Goal: Find specific page/section: Find specific page/section

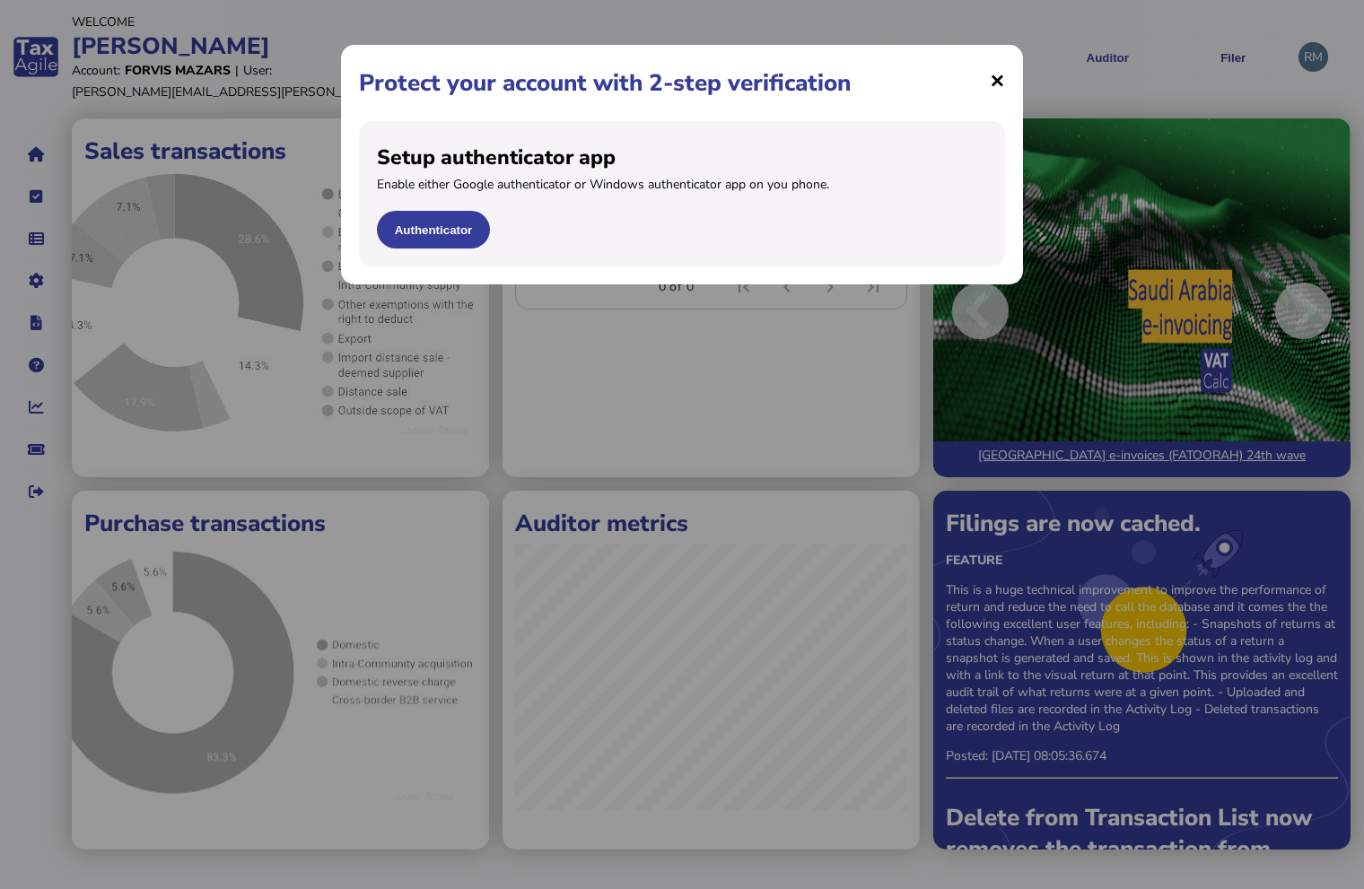
click at [1000, 84] on span "×" at bounding box center [996, 80] width 15 height 34
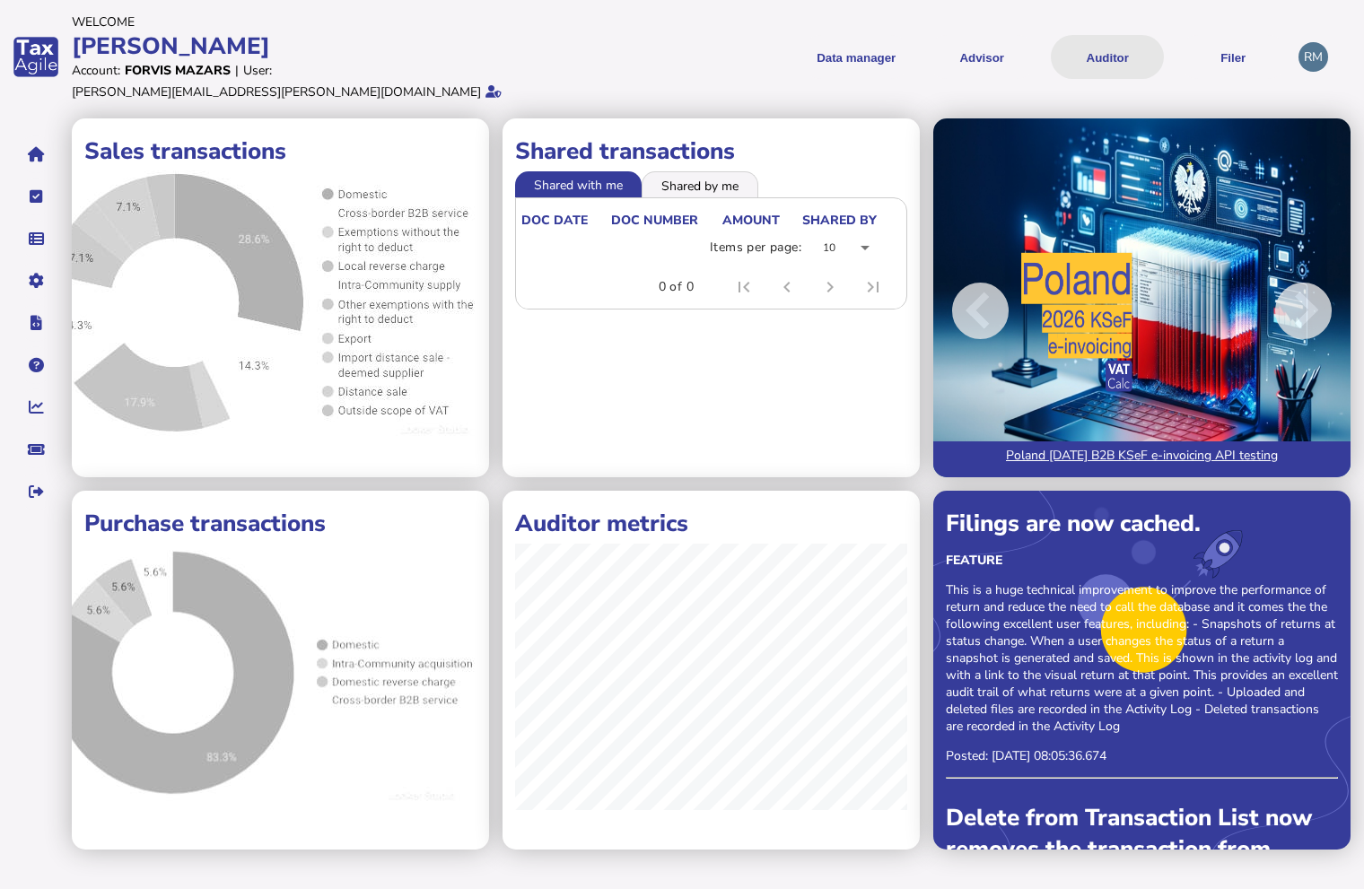
click at [1106, 51] on button "Auditor" at bounding box center [1106, 57] width 113 height 44
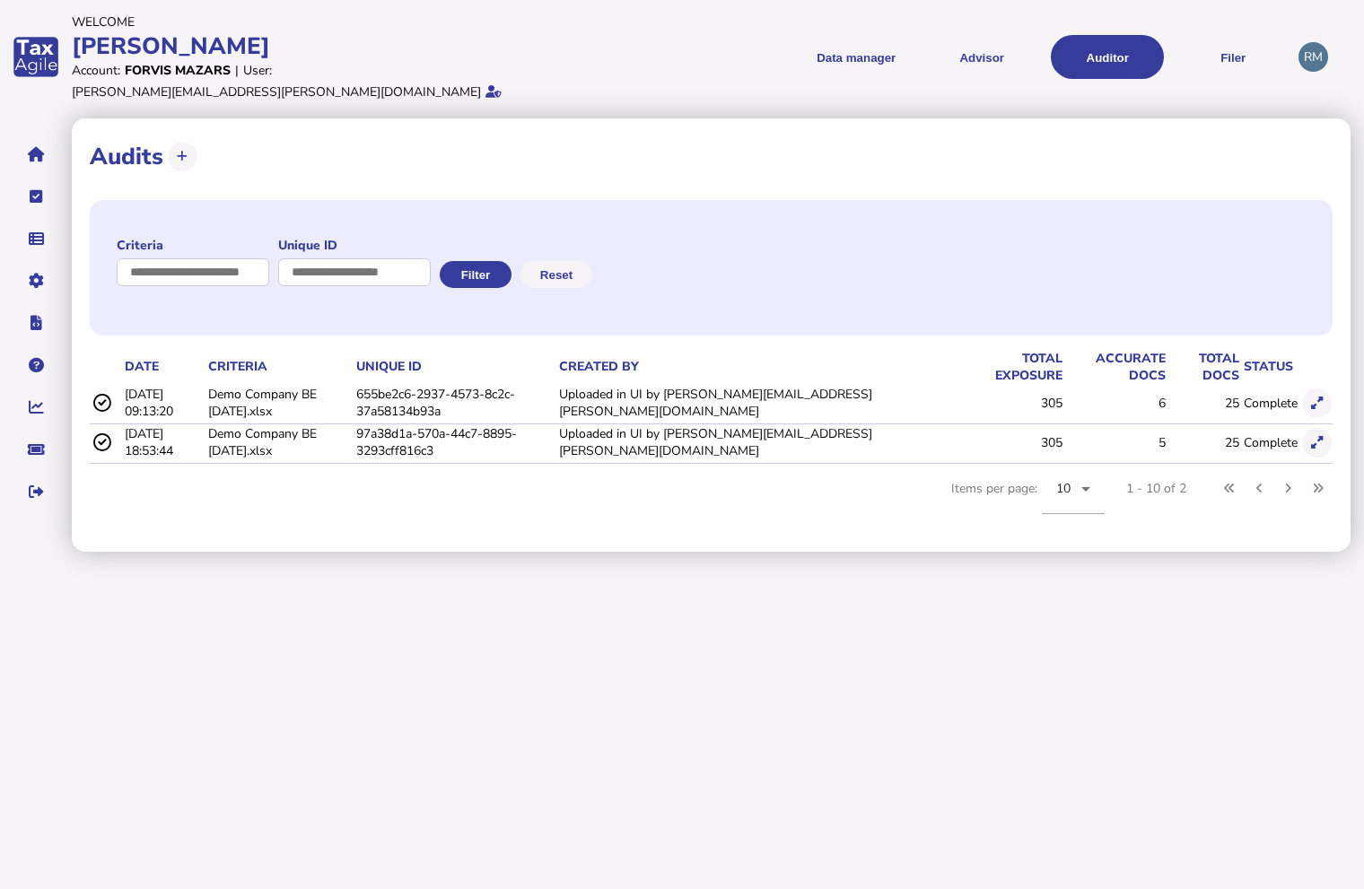
click at [461, 385] on td "655be2c6-2937-4573-8c2c-37a58134b93a" at bounding box center [454, 403] width 203 height 37
click at [1311, 397] on icon at bounding box center [1317, 403] width 12 height 12
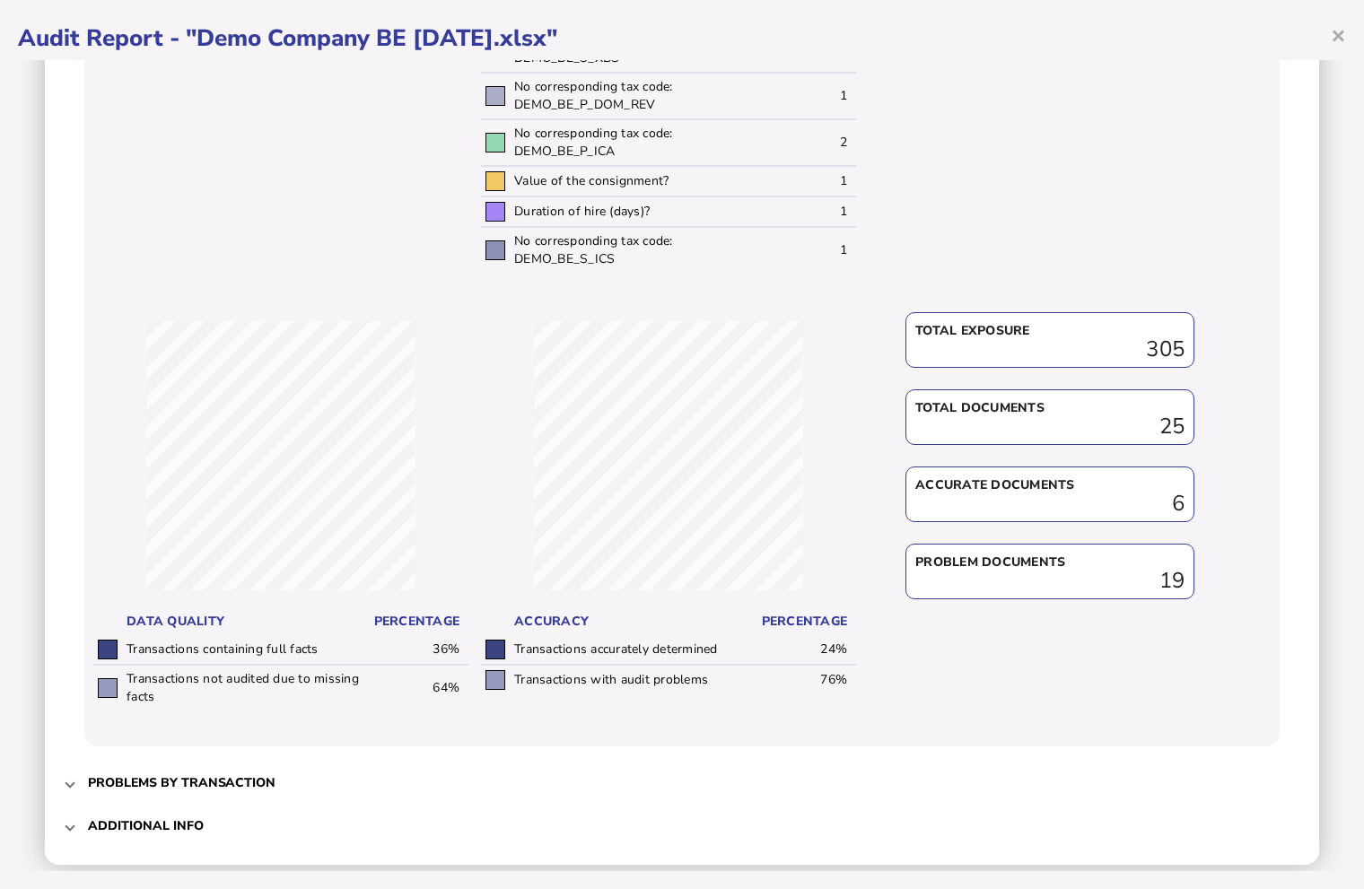
scroll to position [768, 0]
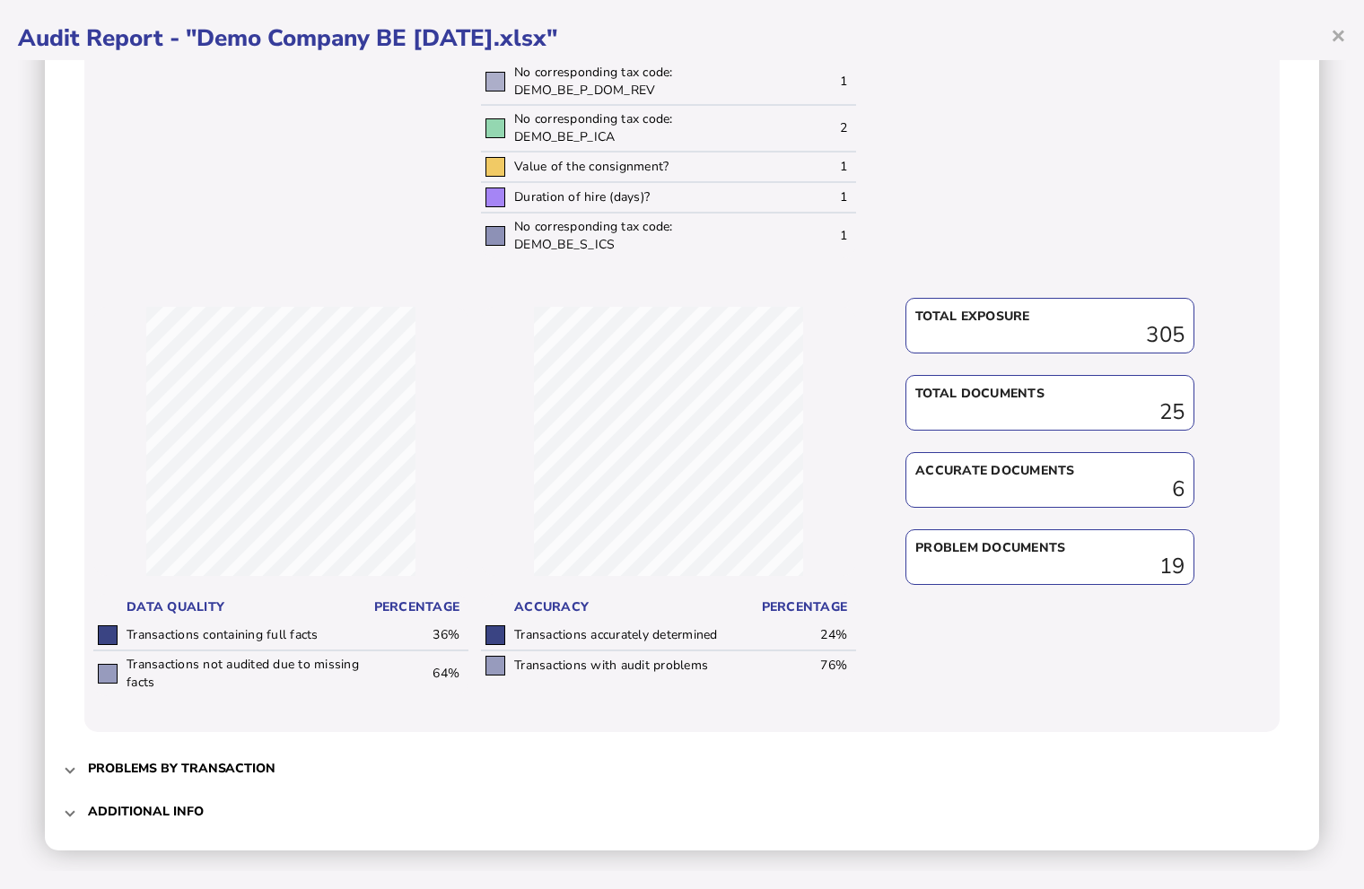
click at [240, 765] on h3 "Problems by transaction" at bounding box center [181, 768] width 187 height 17
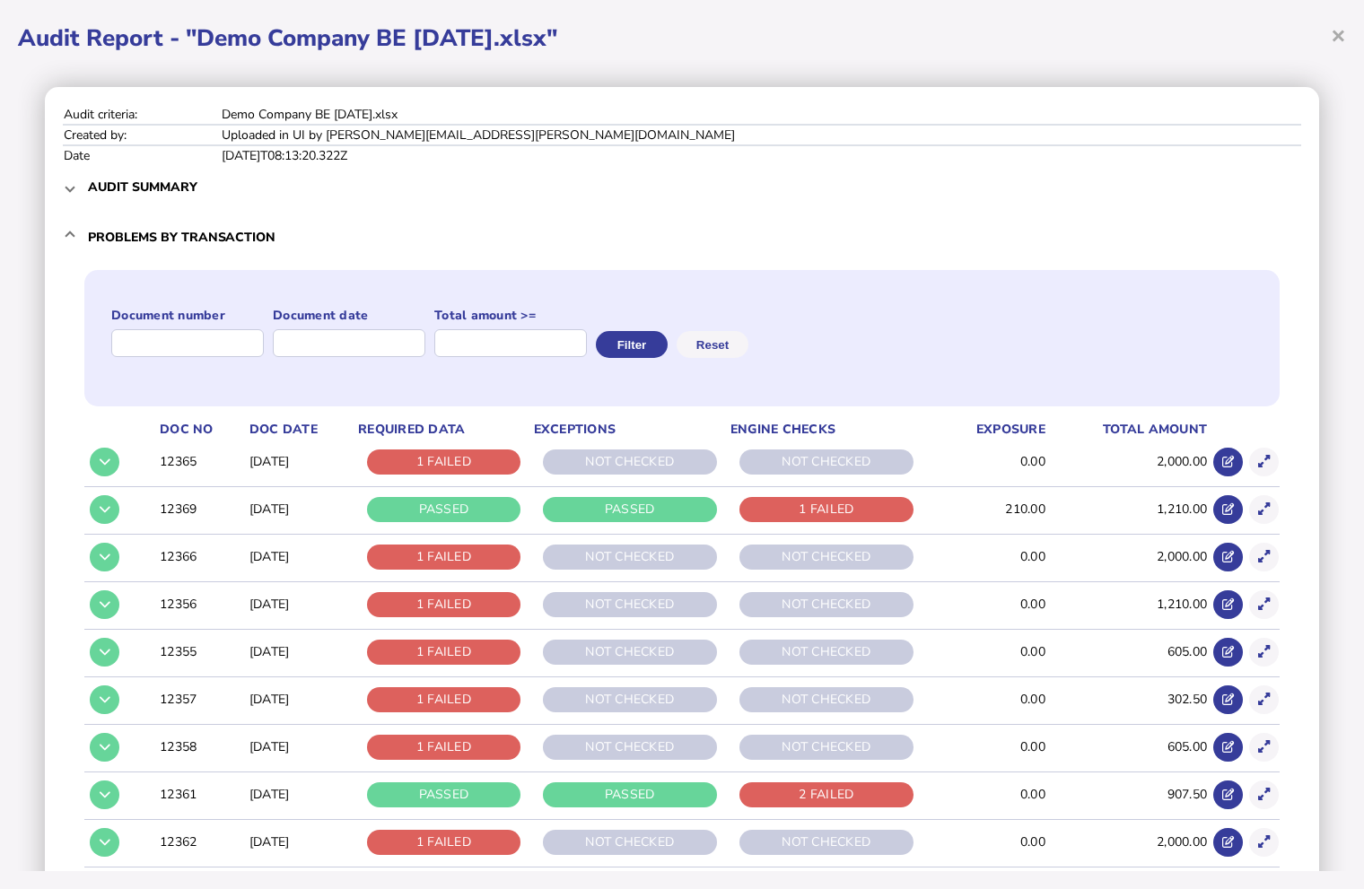
scroll to position [213, 0]
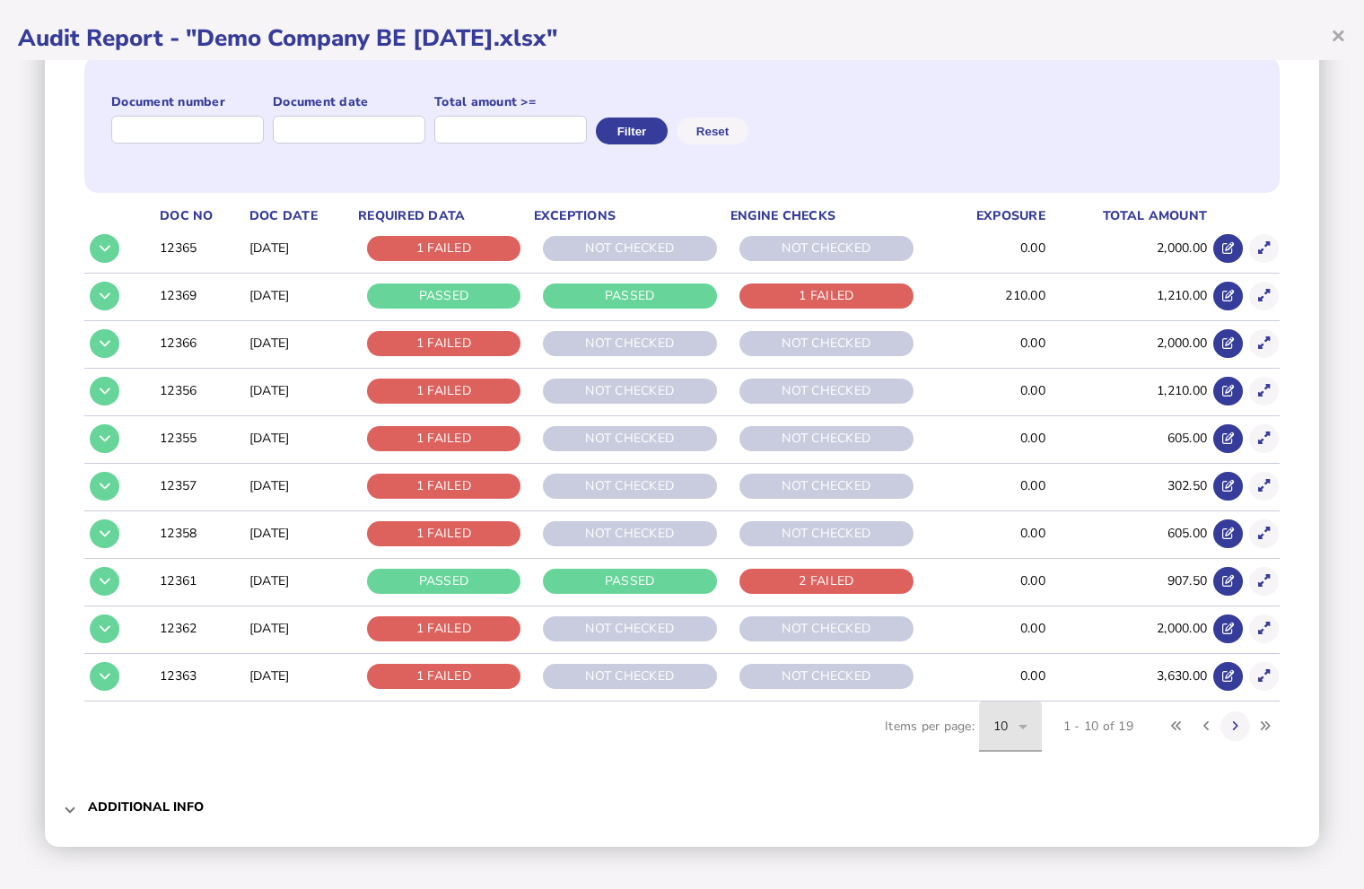
click at [1020, 725] on icon at bounding box center [1023, 727] width 22 height 22
click at [1006, 594] on mat-option "20" at bounding box center [997, 584] width 63 height 43
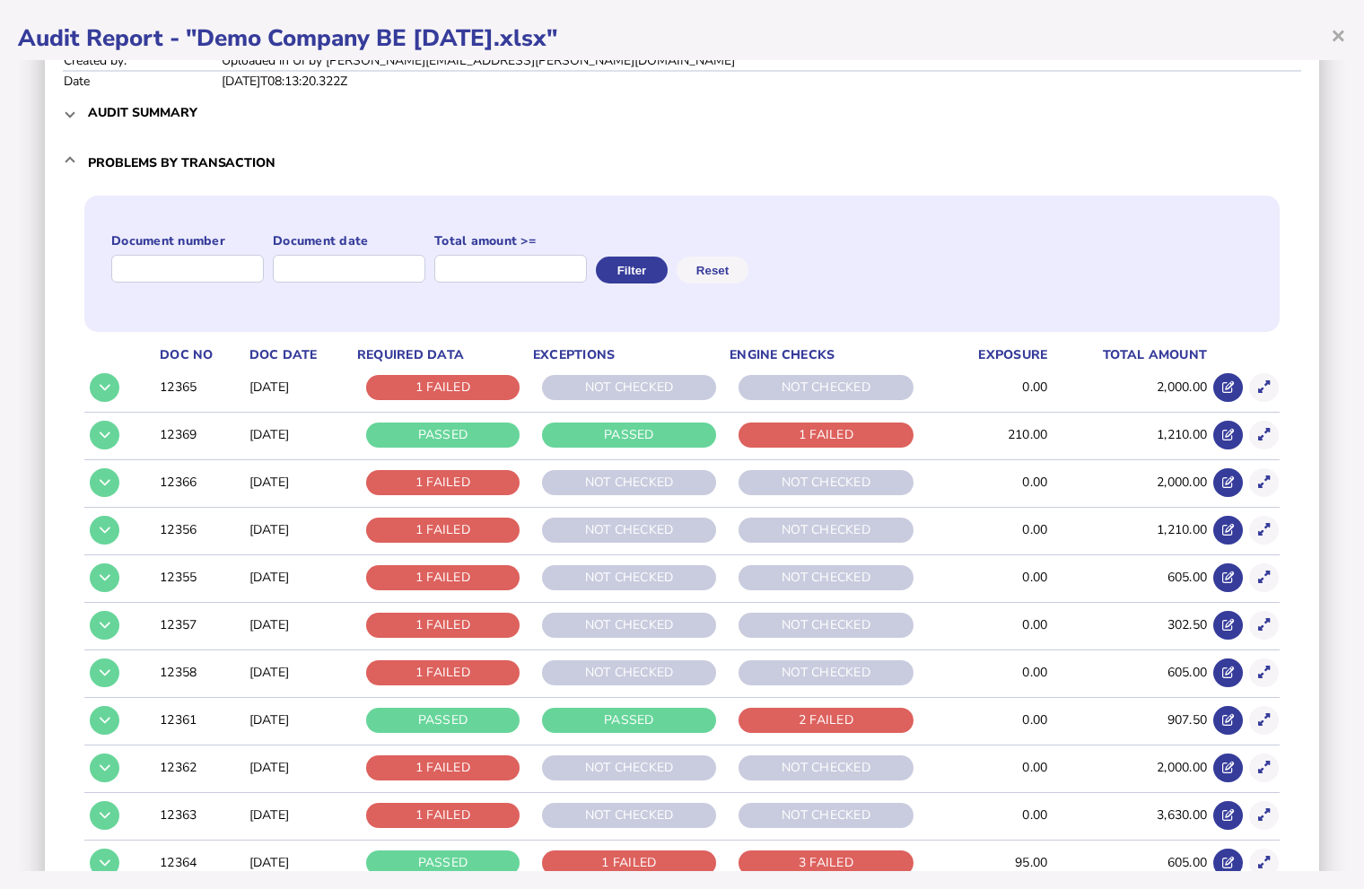
scroll to position [70, 0]
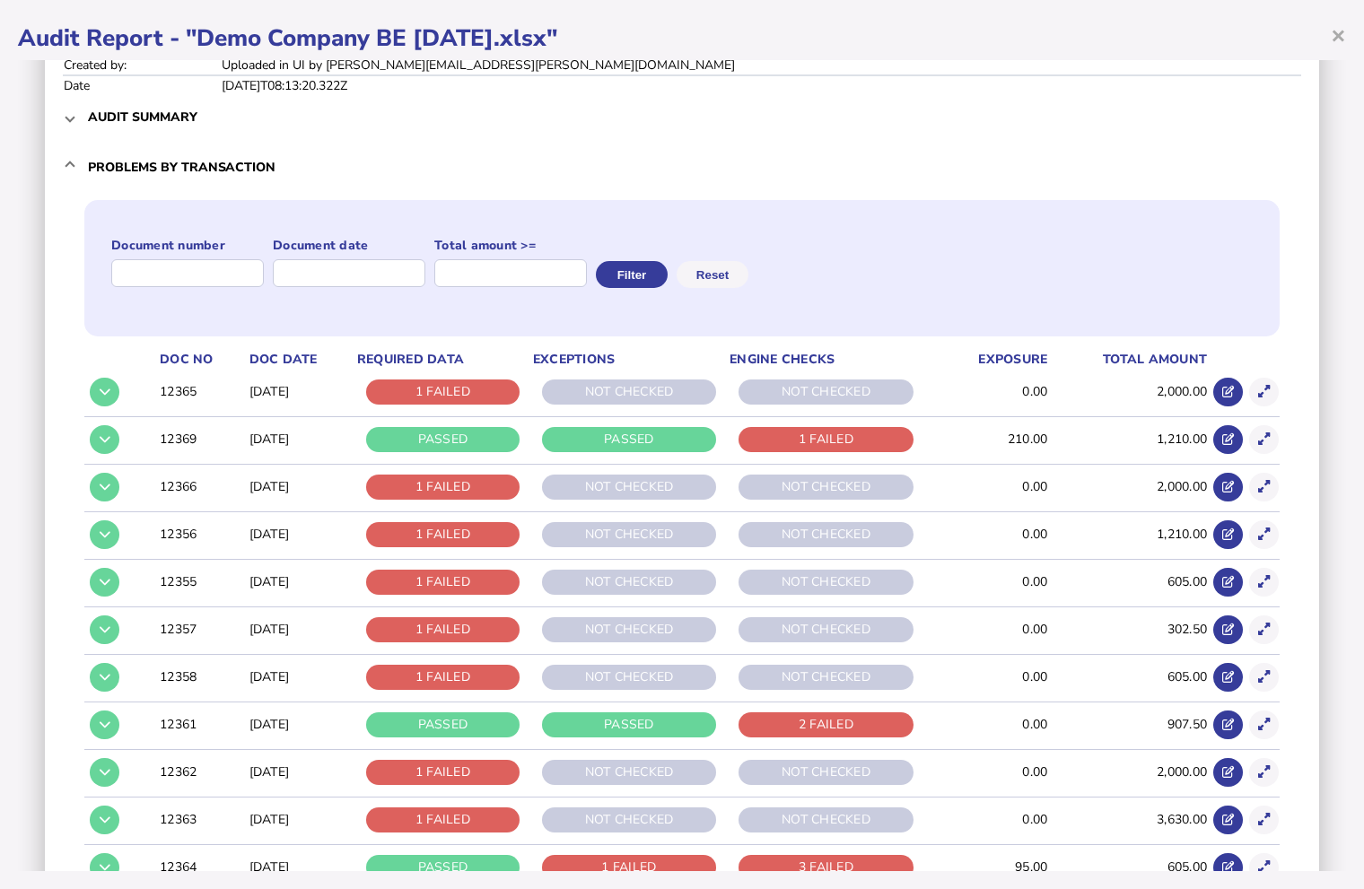
click at [194, 351] on th "Doc No" at bounding box center [201, 360] width 90 height 20
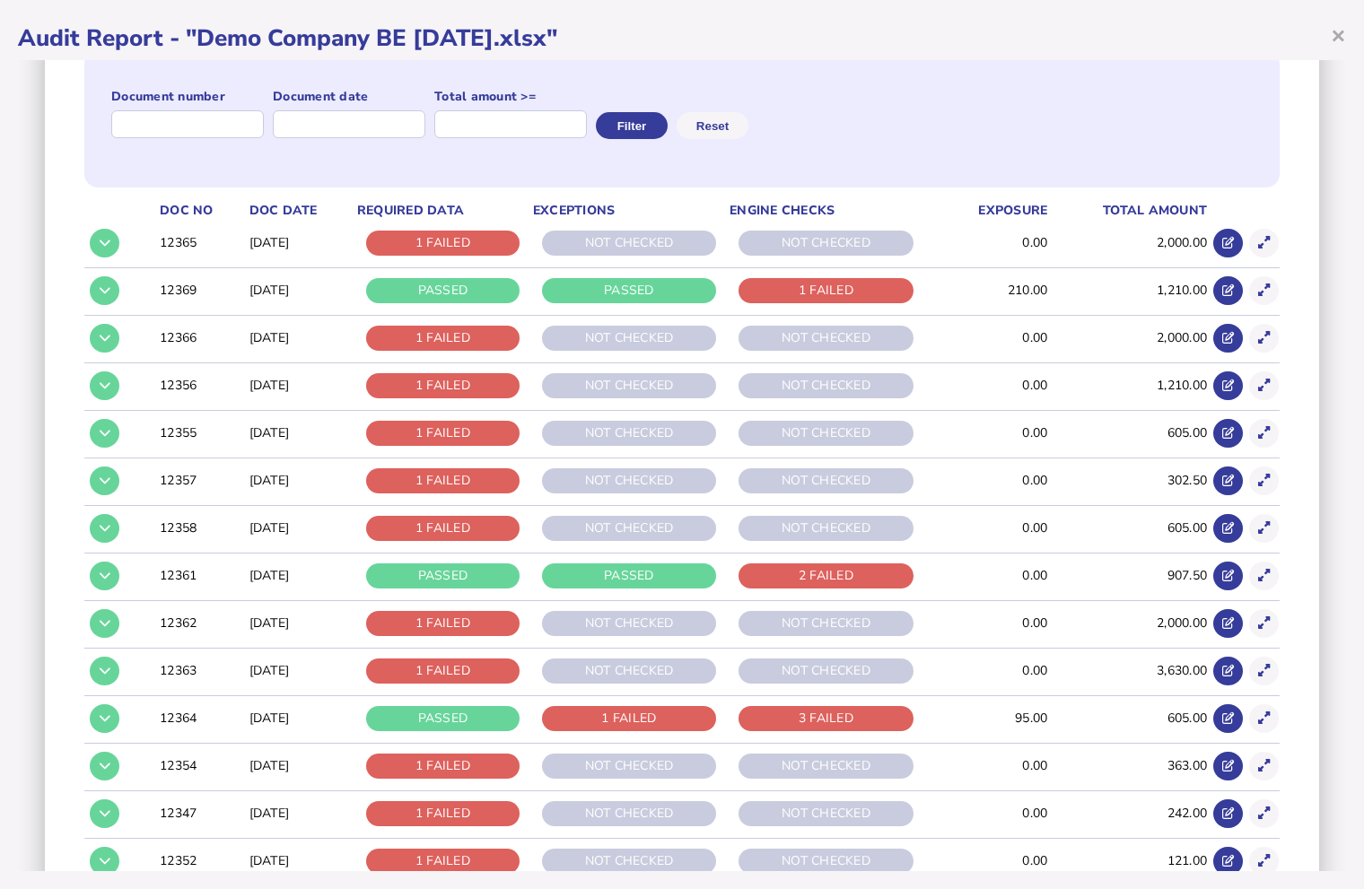
scroll to position [222, 0]
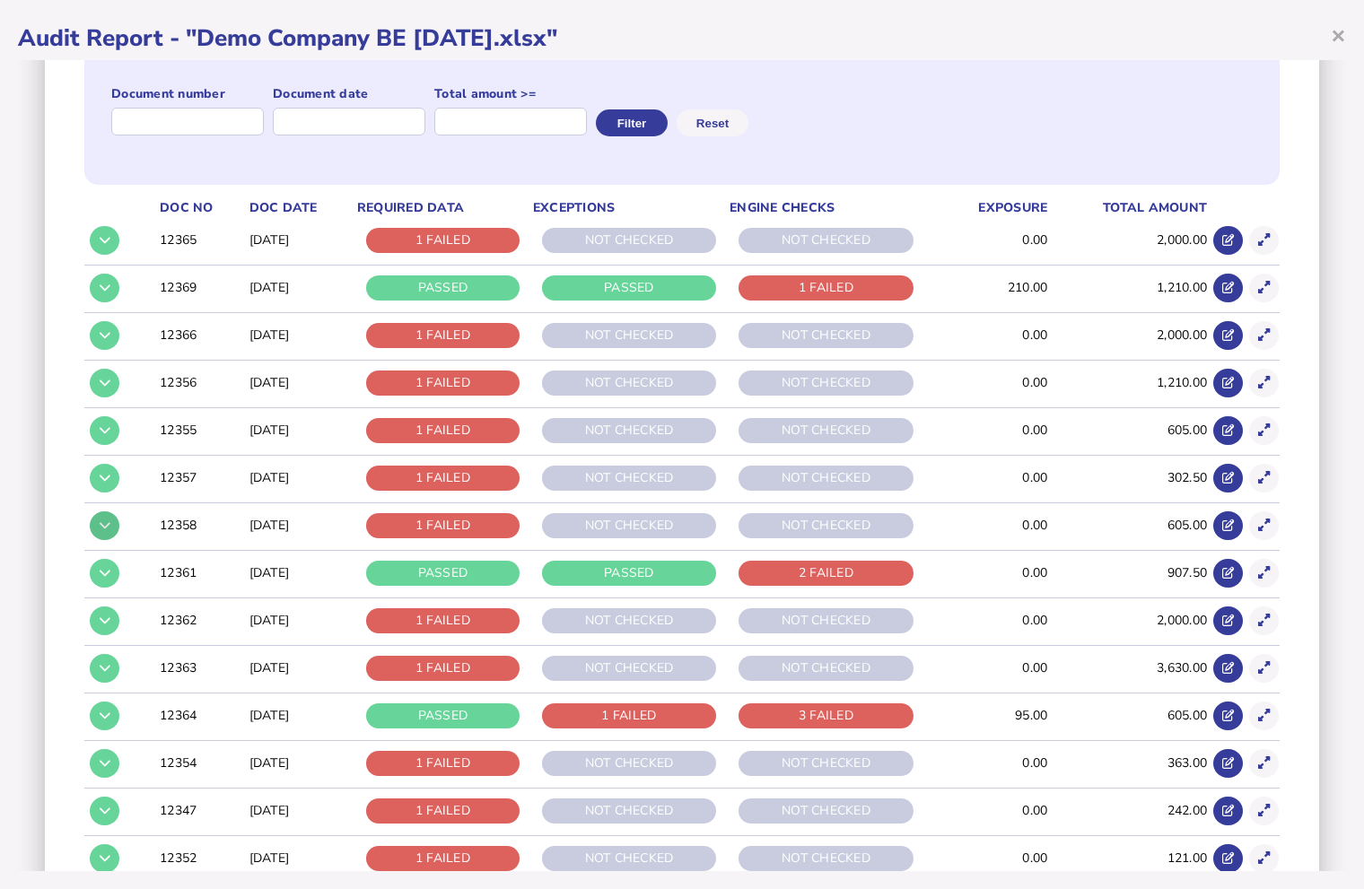
click at [100, 527] on icon at bounding box center [105, 525] width 11 height 12
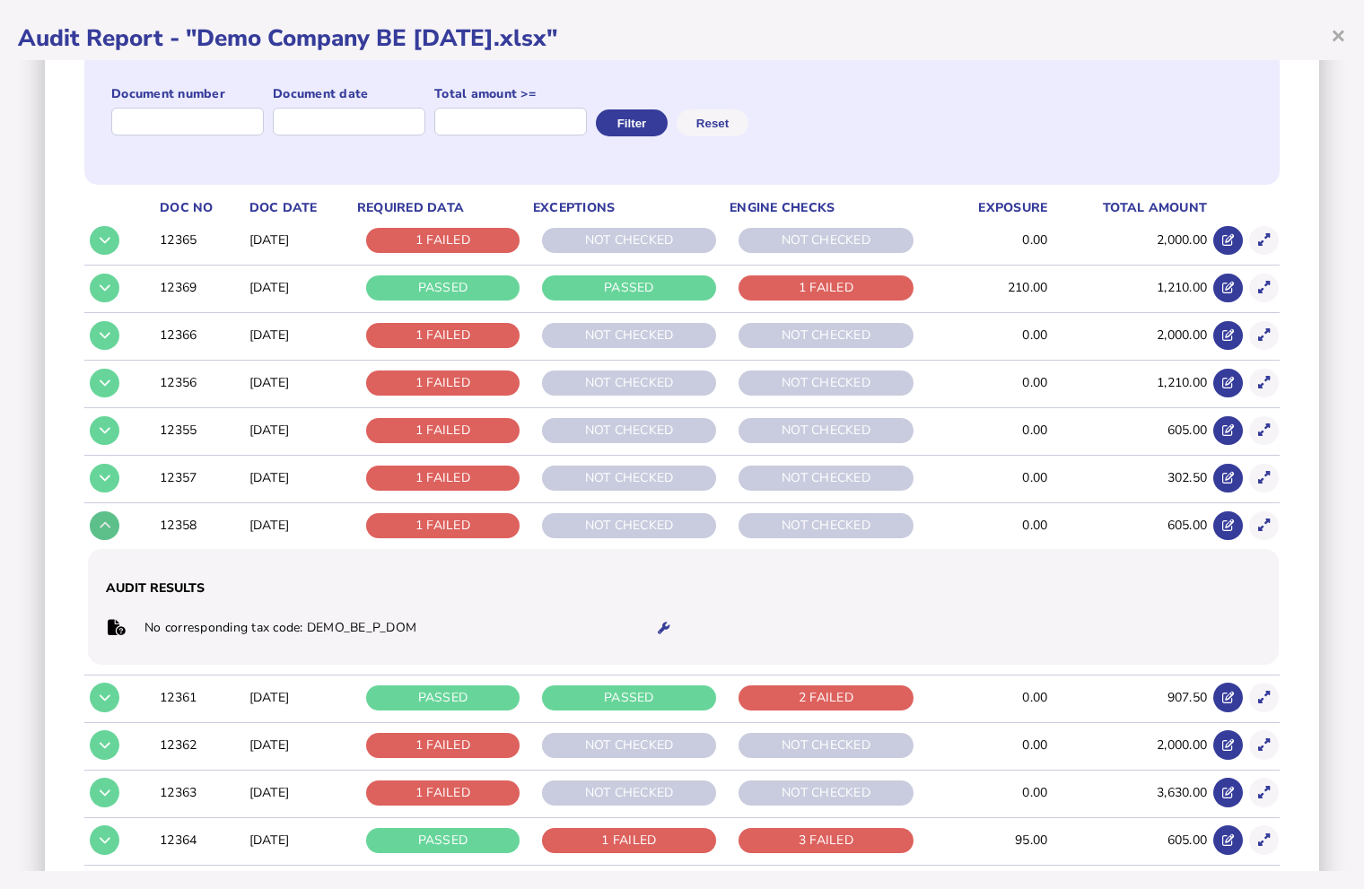
click at [100, 527] on icon at bounding box center [105, 525] width 11 height 12
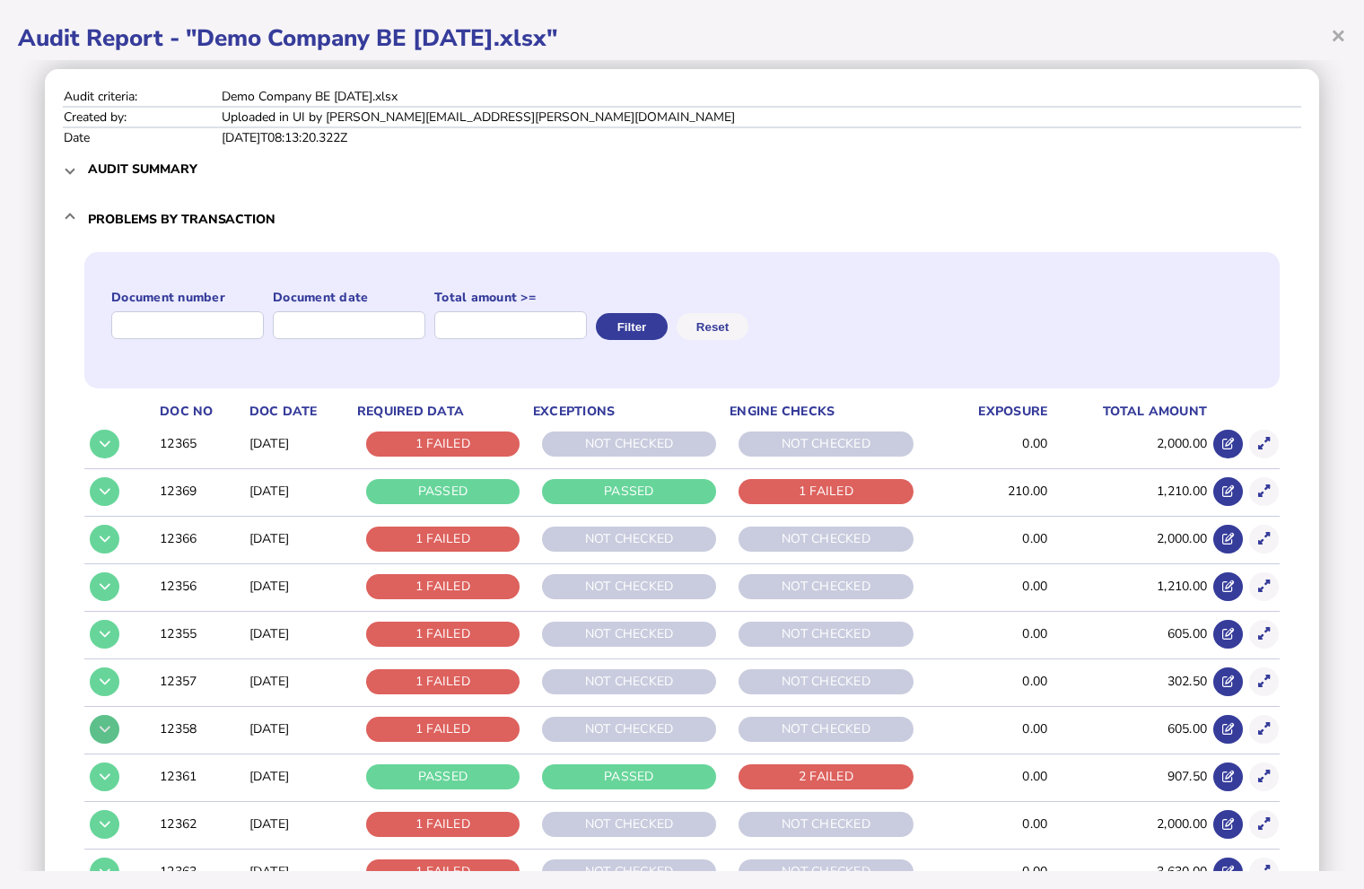
scroll to position [0, 0]
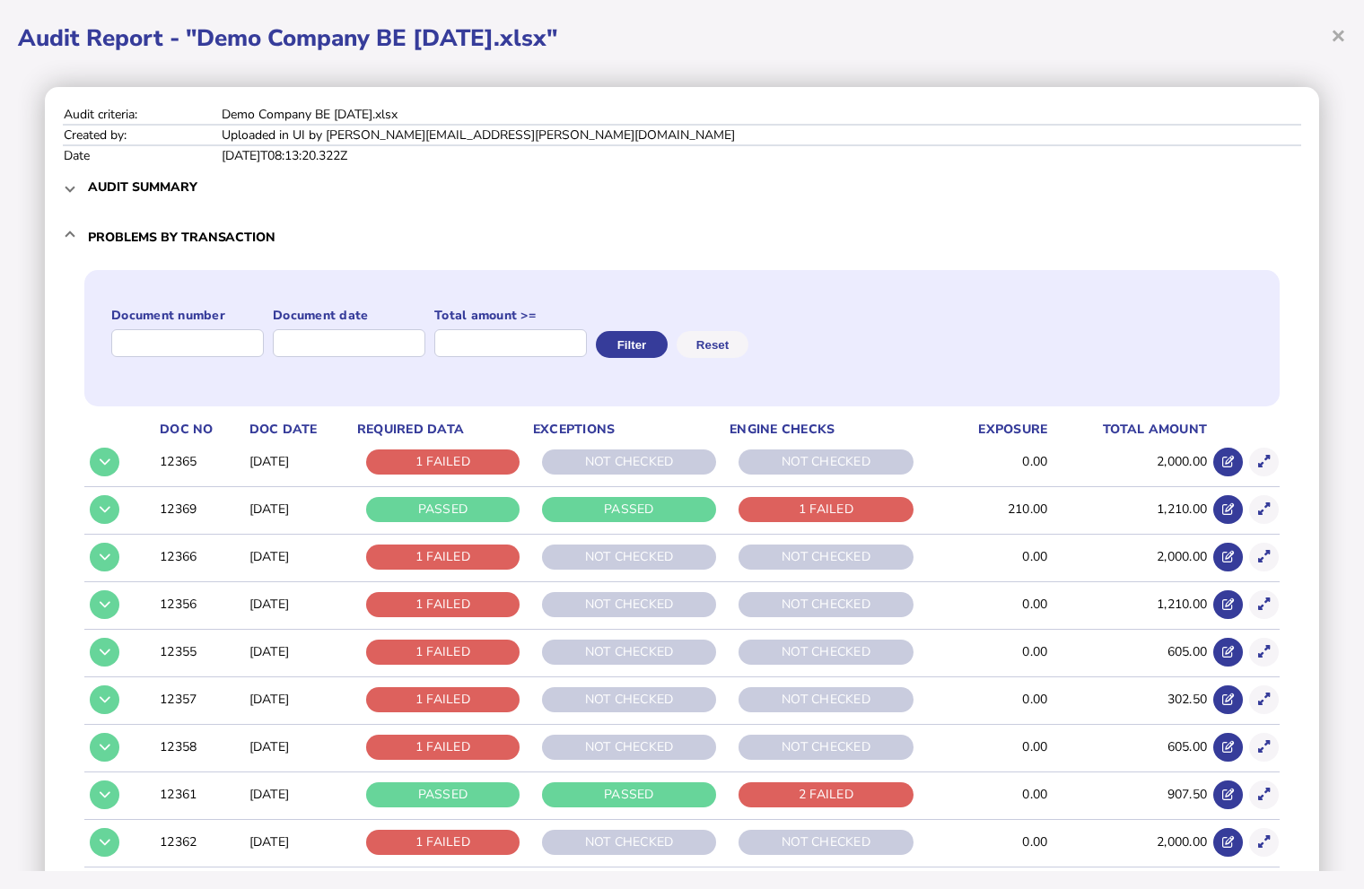
click at [355, 231] on span "Problems by transaction" at bounding box center [683, 237] width 1191 height 42
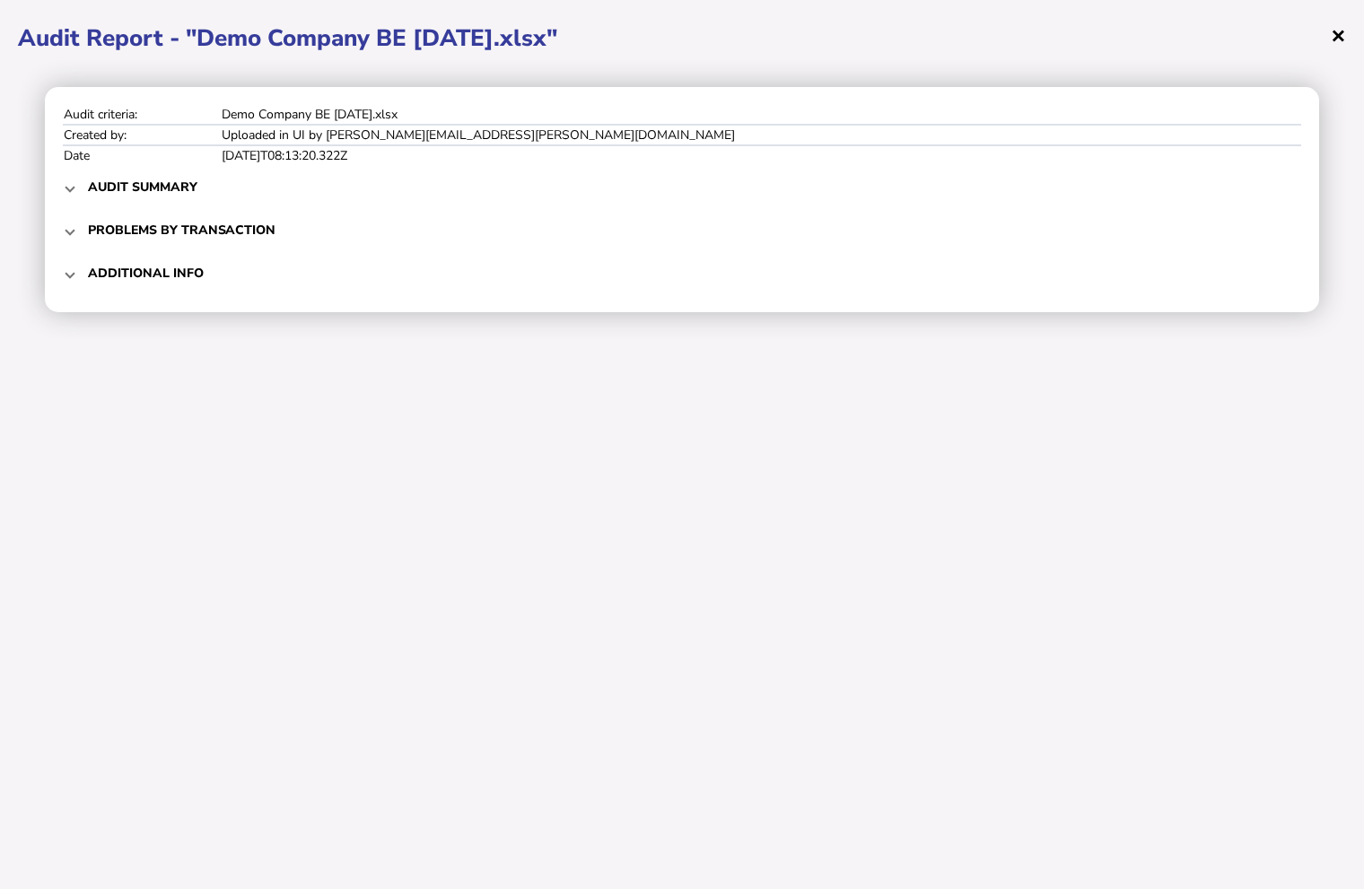
click at [1335, 38] on span "×" at bounding box center [1337, 35] width 15 height 34
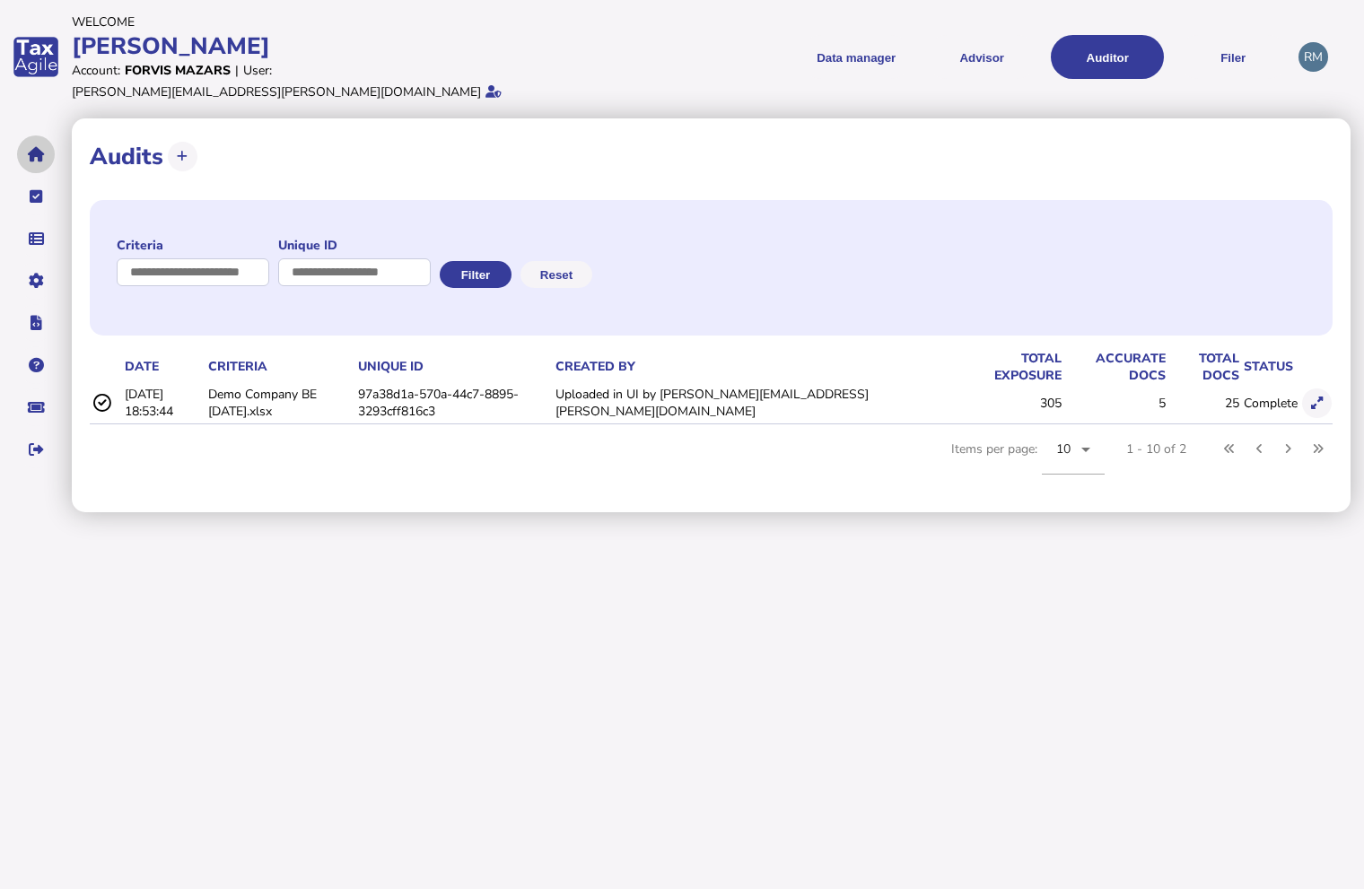
click at [39, 154] on icon "navigate application pages" at bounding box center [36, 154] width 17 height 1
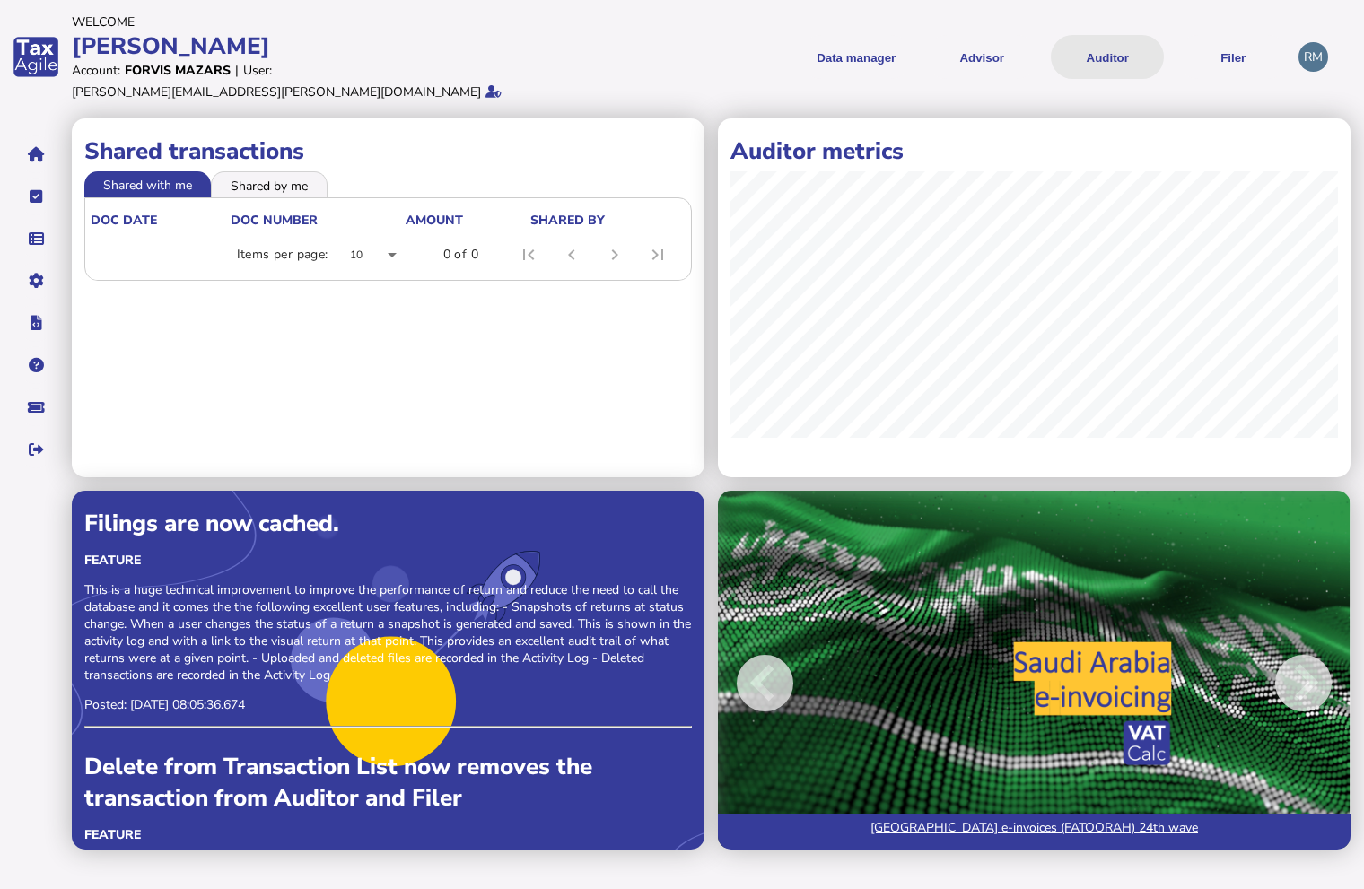
click at [1114, 53] on button "Auditor" at bounding box center [1106, 57] width 113 height 44
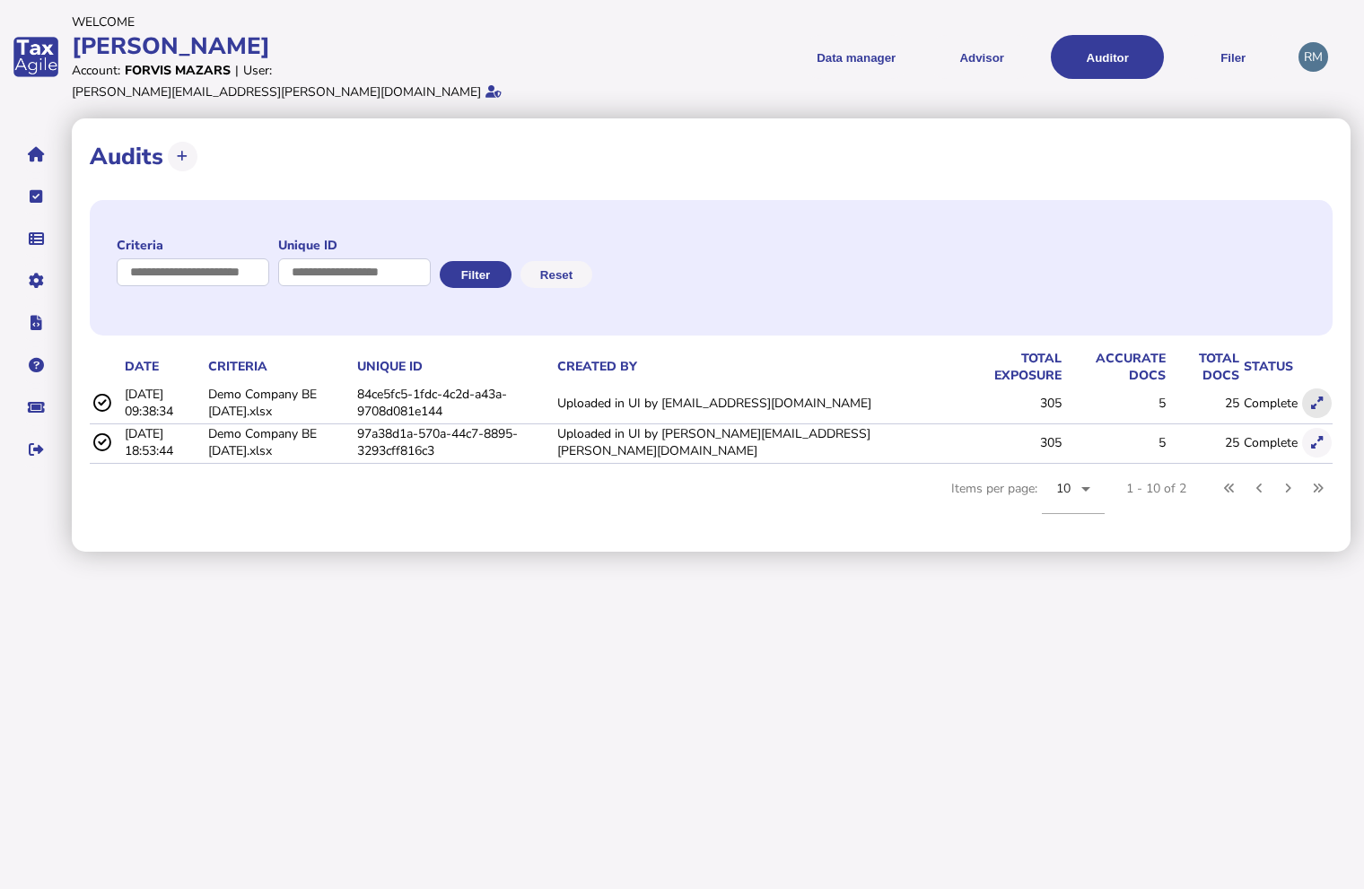
click at [1311, 393] on button at bounding box center [1317, 403] width 30 height 30
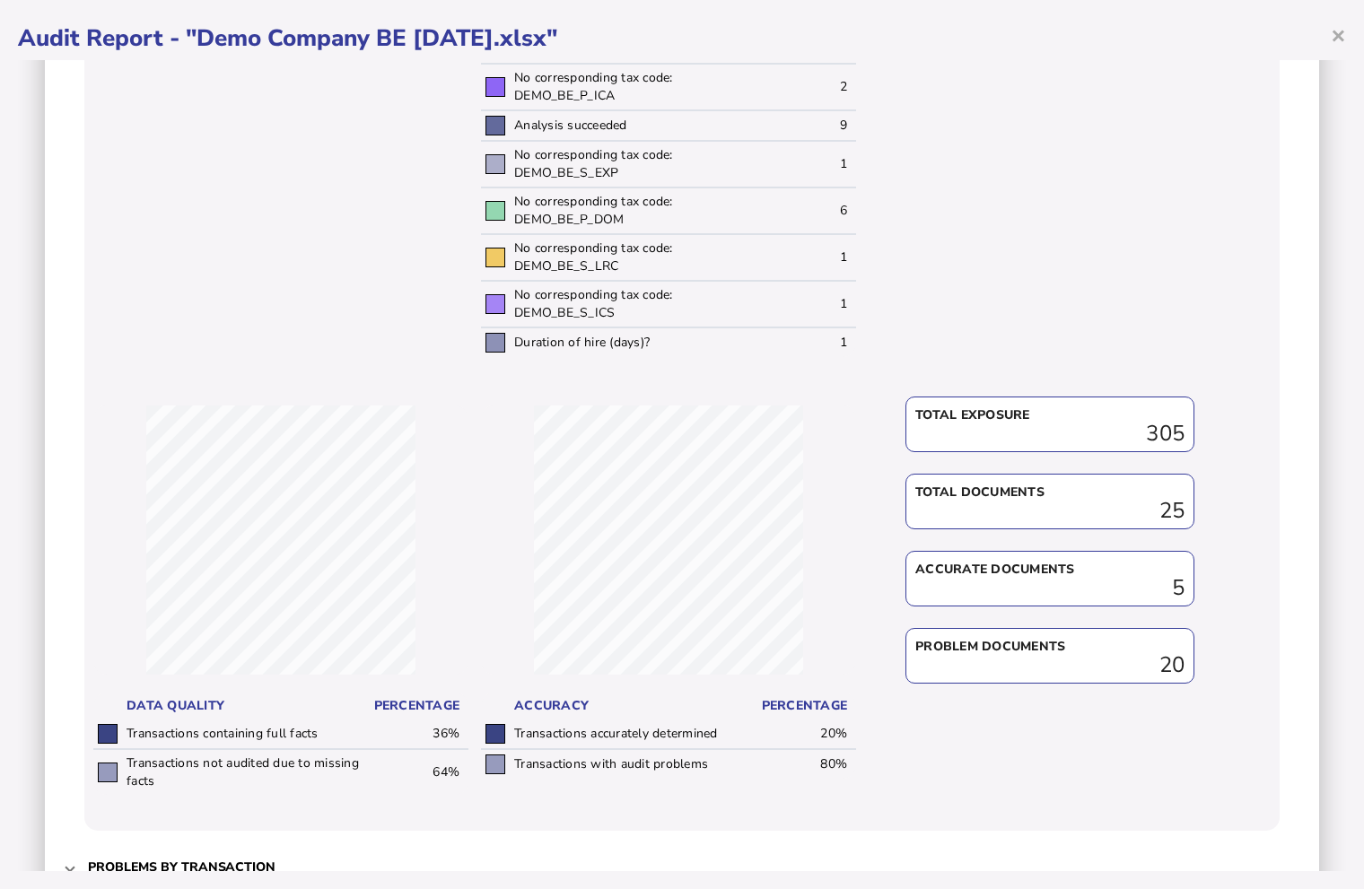
scroll to position [768, 0]
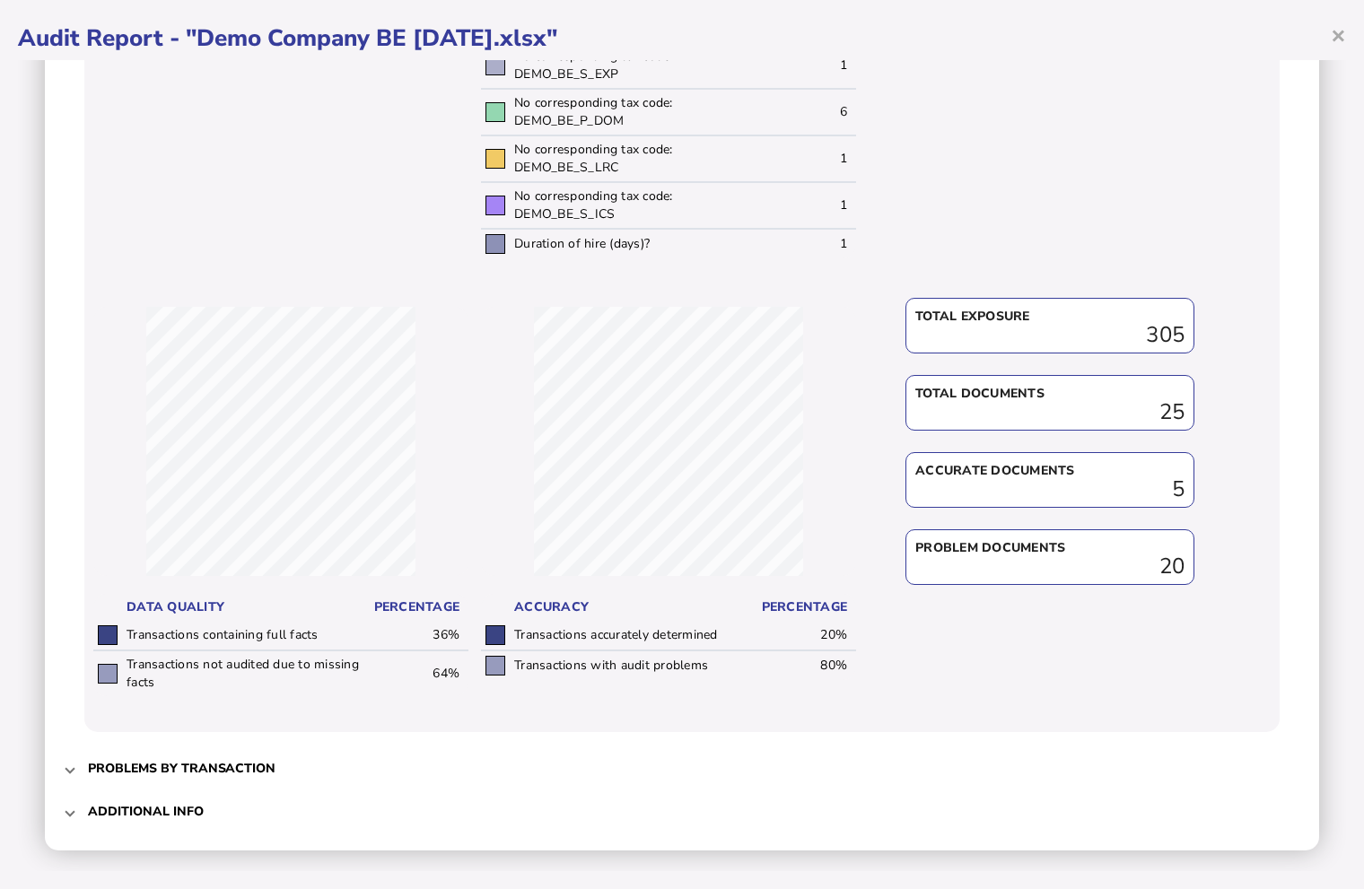
drag, startPoint x: 62, startPoint y: 769, endPoint x: 93, endPoint y: 740, distance: 42.5
click at [62, 768] on div "Audit criteria: Demo Company BE [DATE].xlsx Created by: Uploaded in UI by [EMAI…" at bounding box center [682, 84] width 1274 height 1531
click at [71, 762] on span at bounding box center [69, 768] width 7 height 17
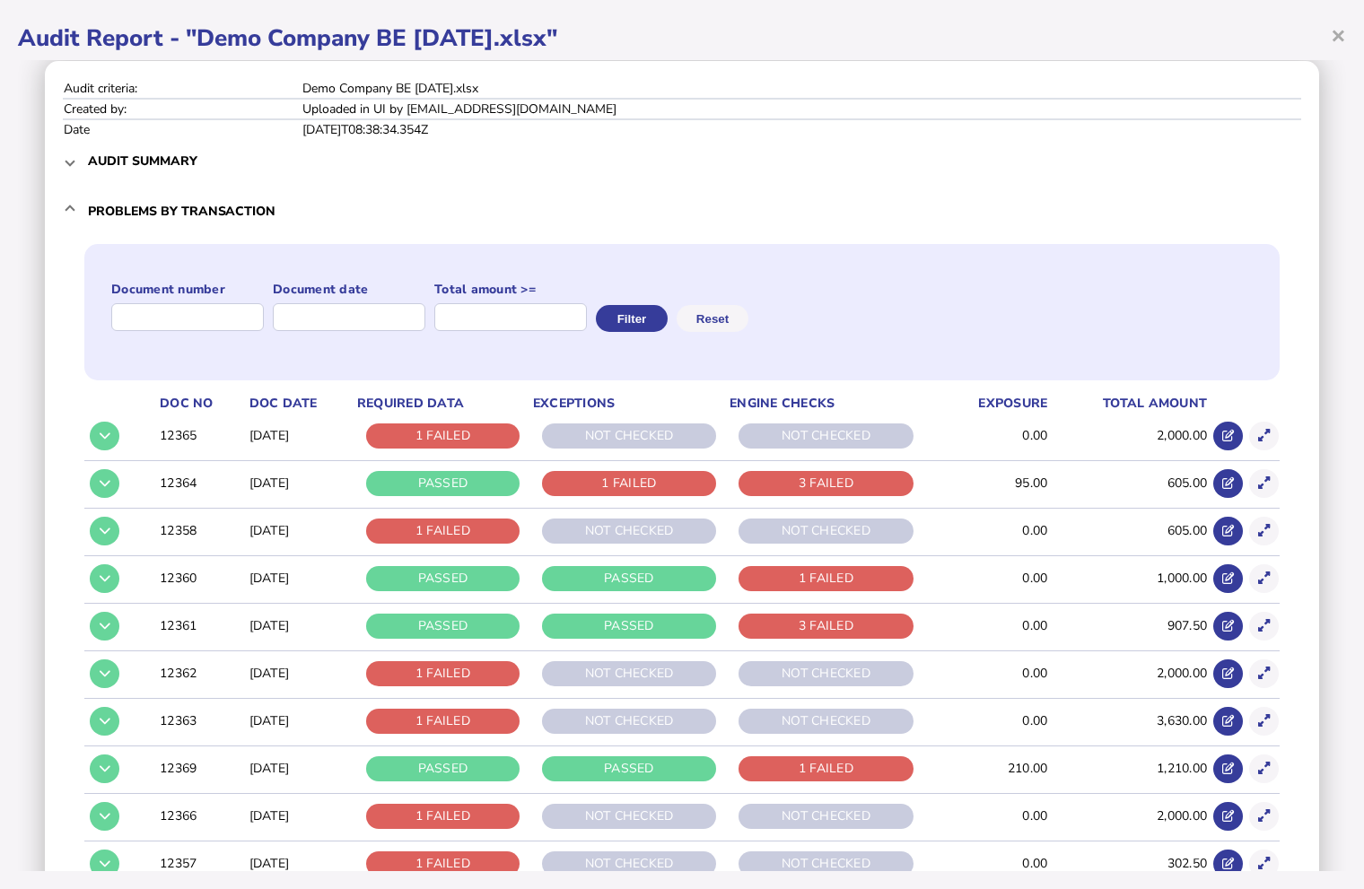
scroll to position [29, 0]
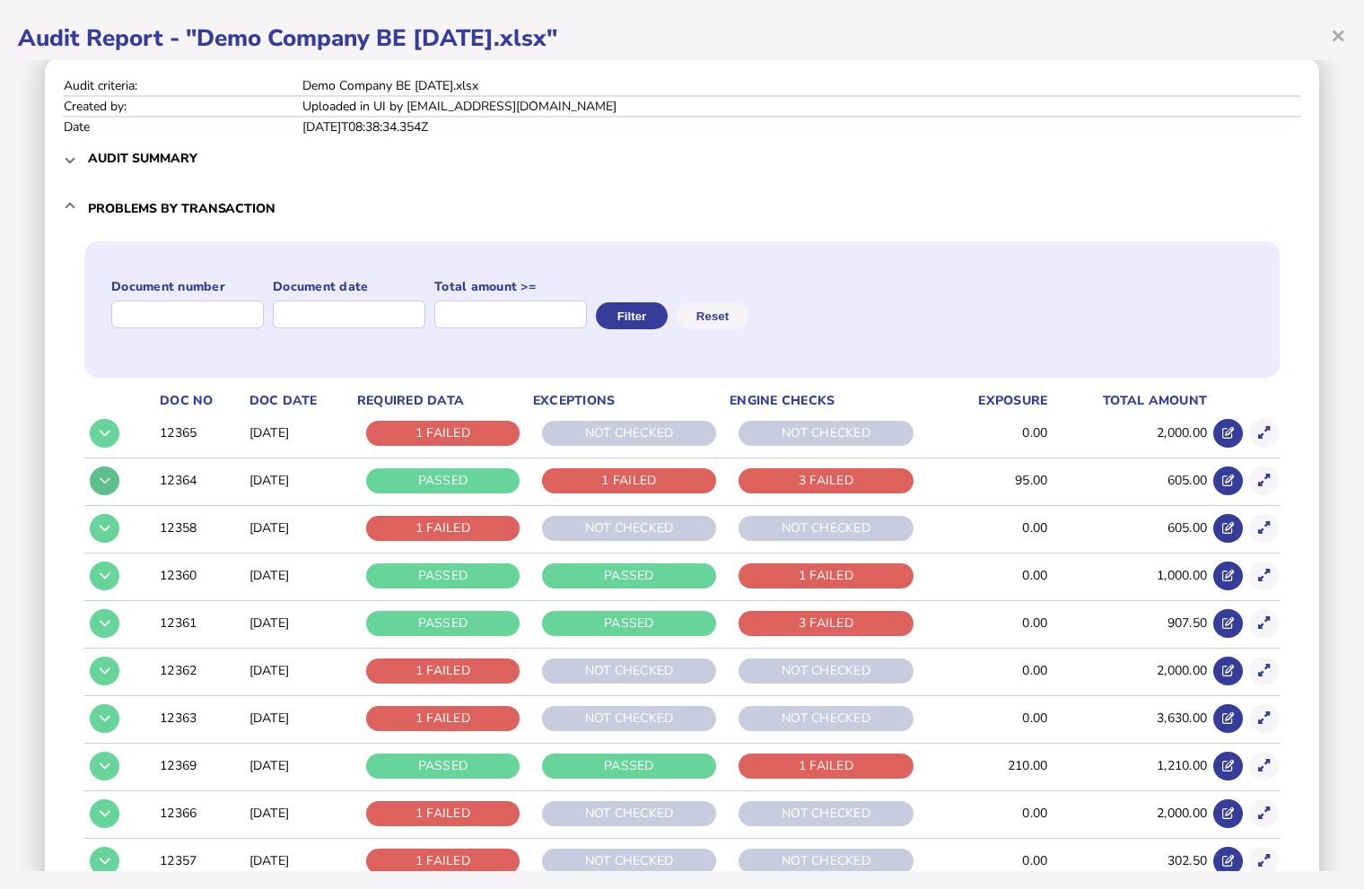
click at [102, 475] on icon at bounding box center [105, 481] width 11 height 12
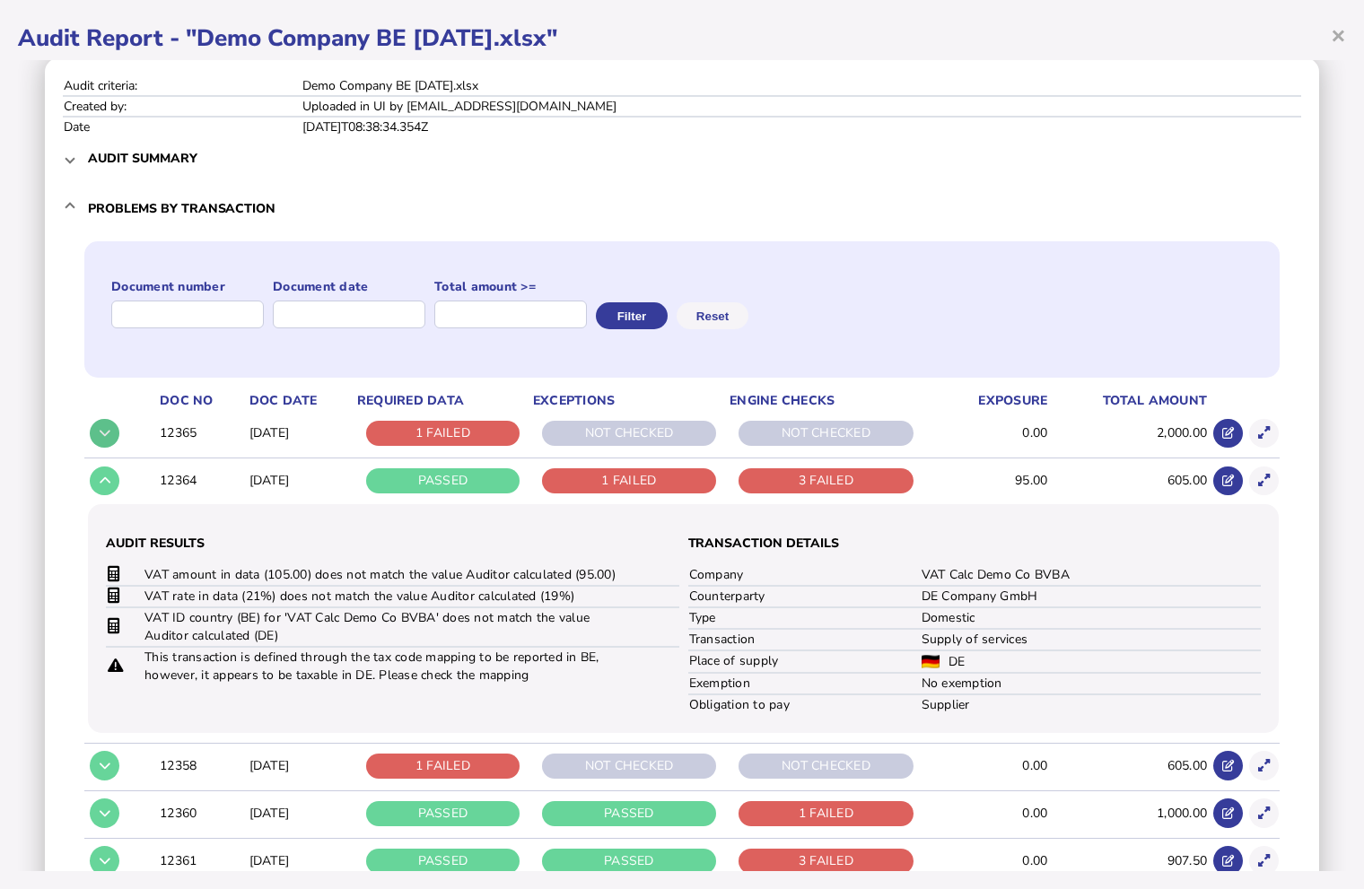
click at [108, 435] on icon at bounding box center [105, 433] width 11 height 12
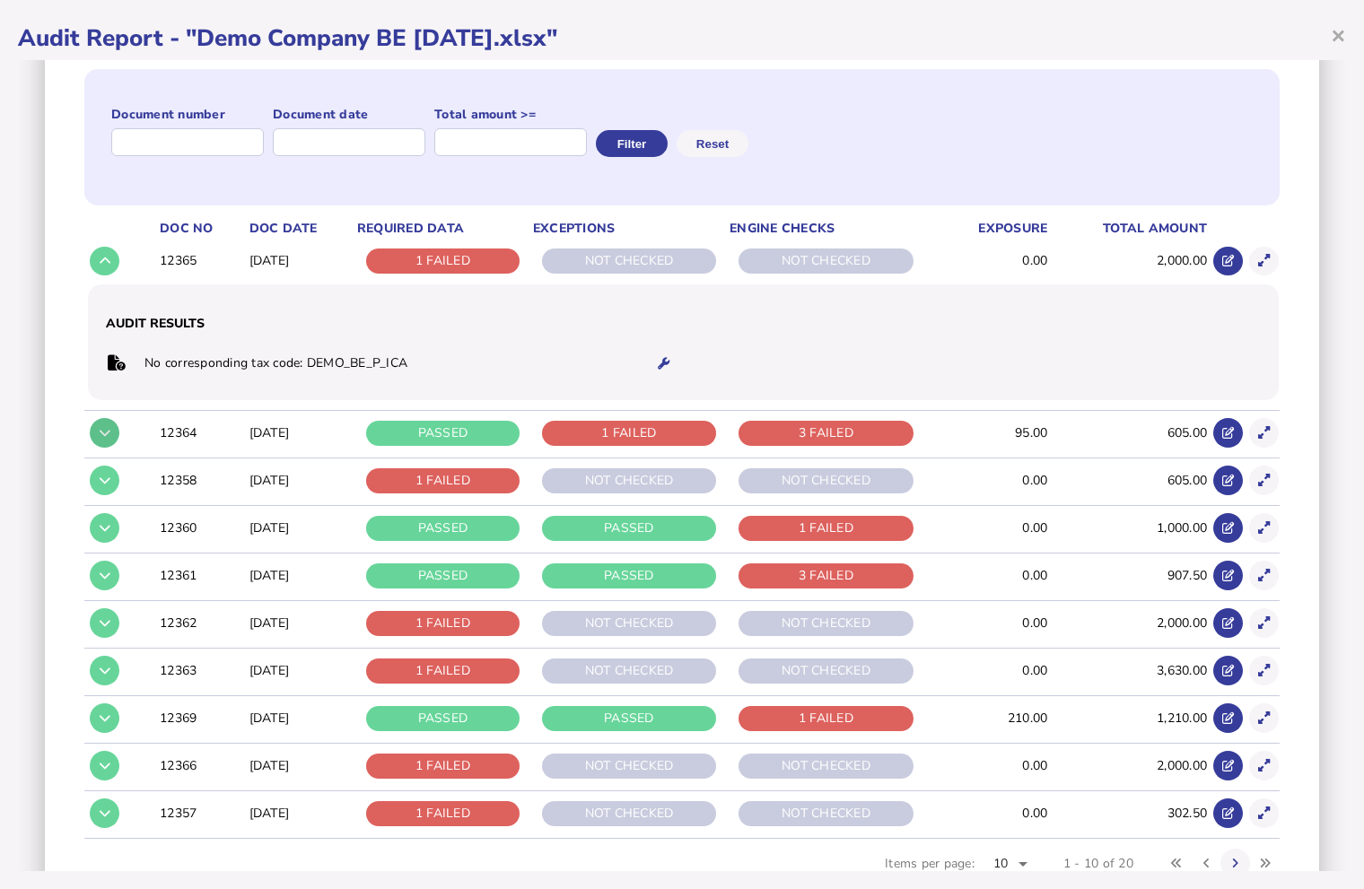
scroll to position [203, 0]
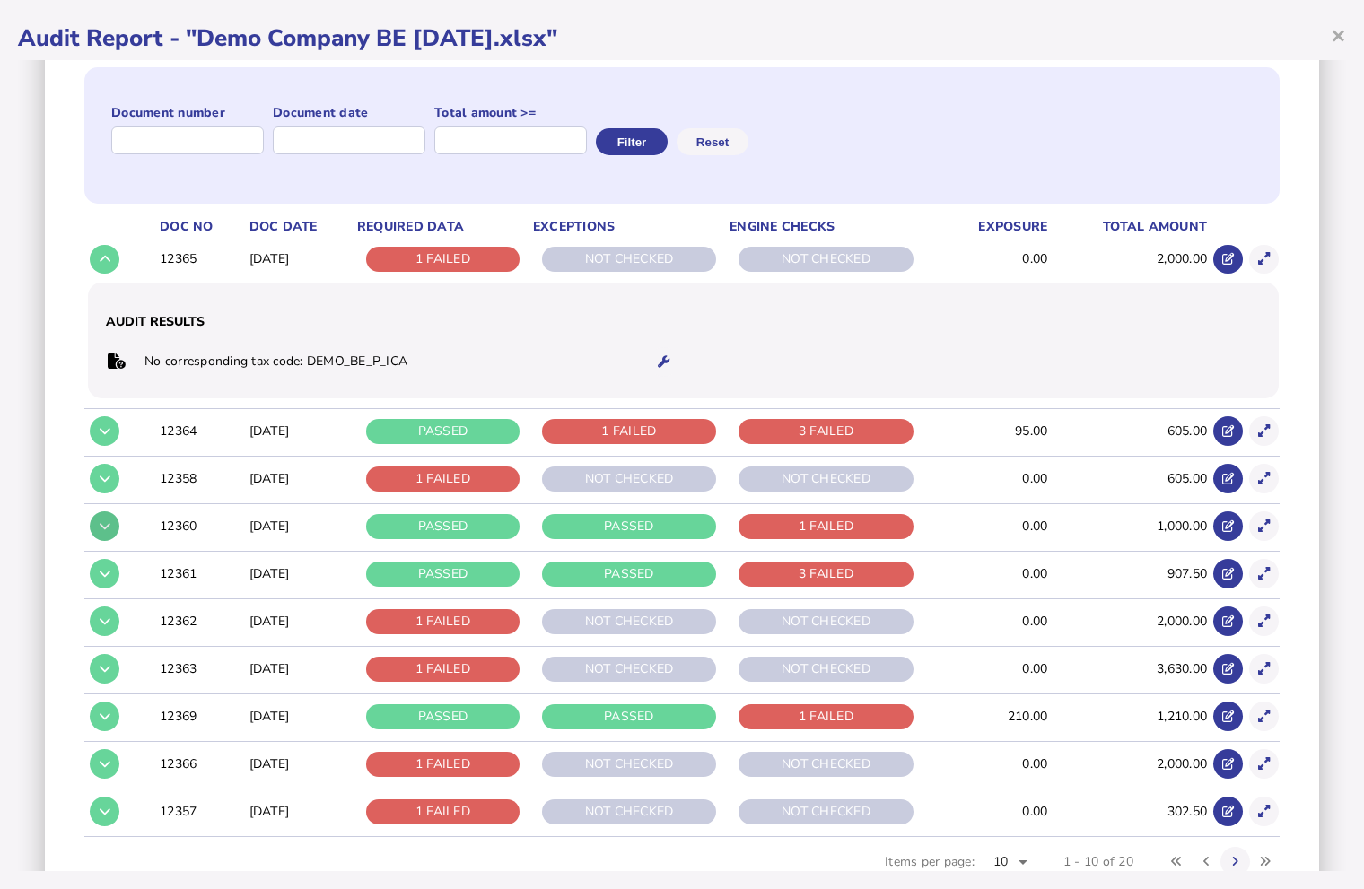
click at [106, 532] on button at bounding box center [105, 526] width 30 height 30
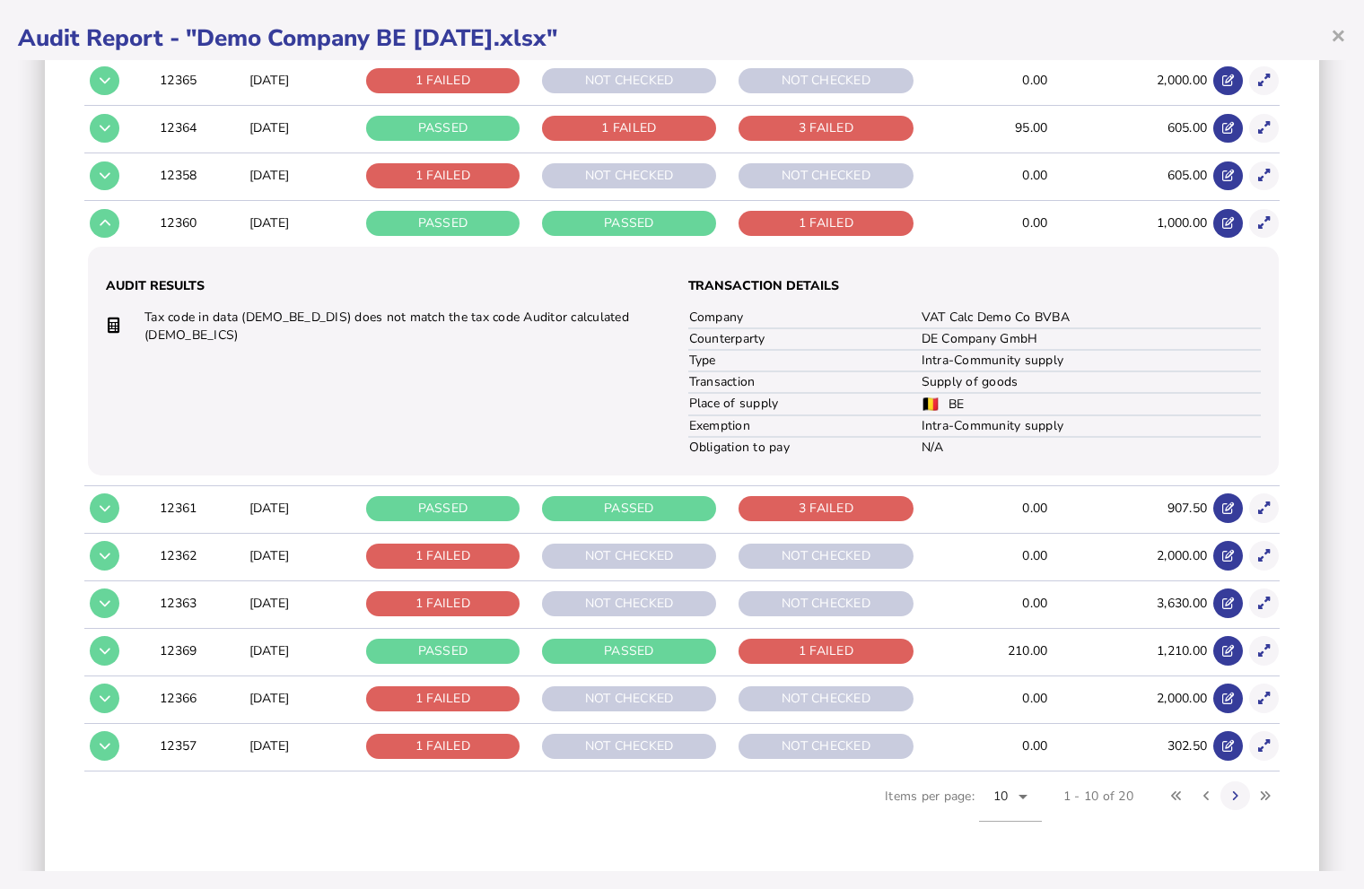
scroll to position [384, 0]
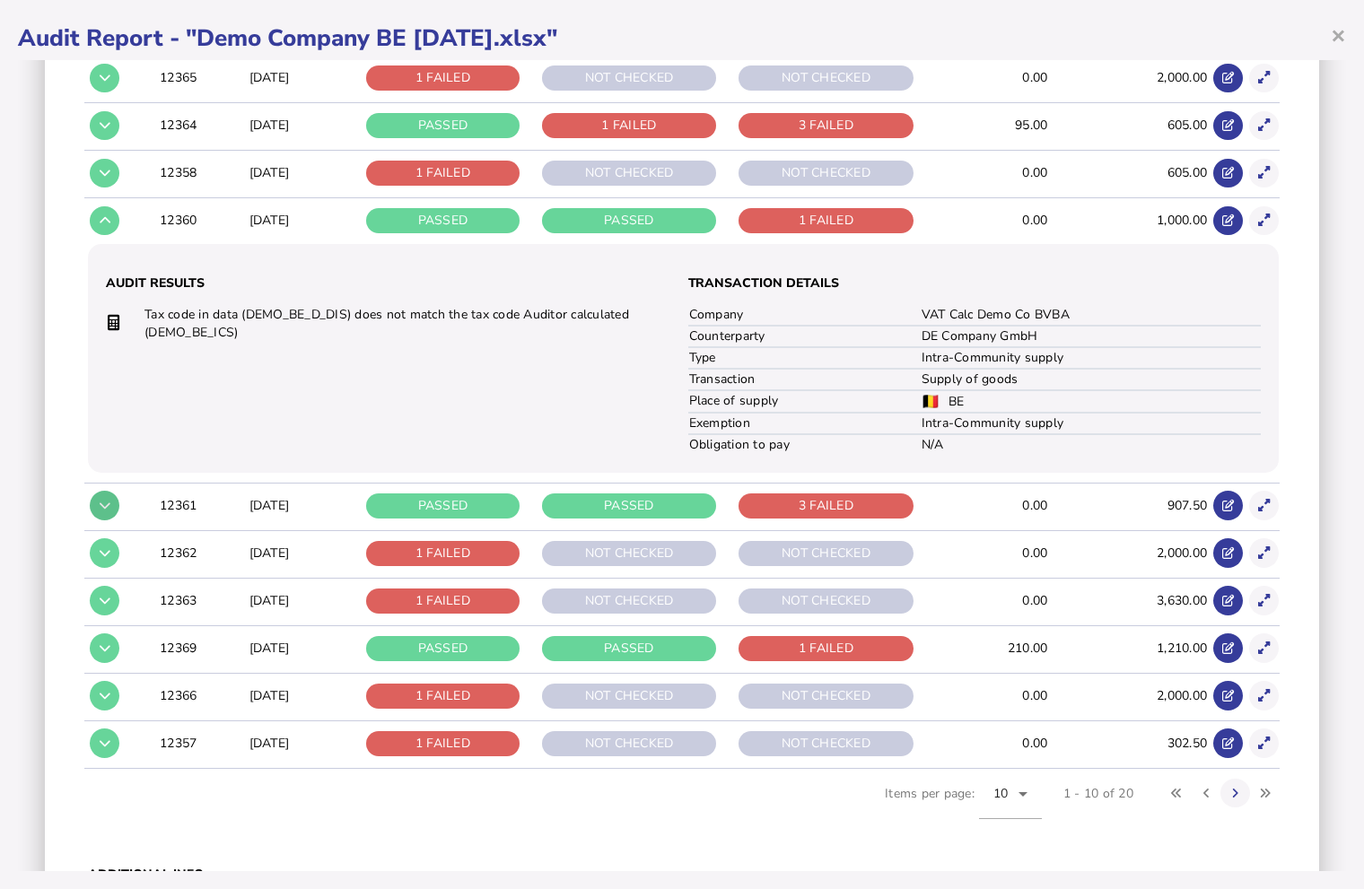
click at [105, 507] on icon at bounding box center [105, 506] width 11 height 12
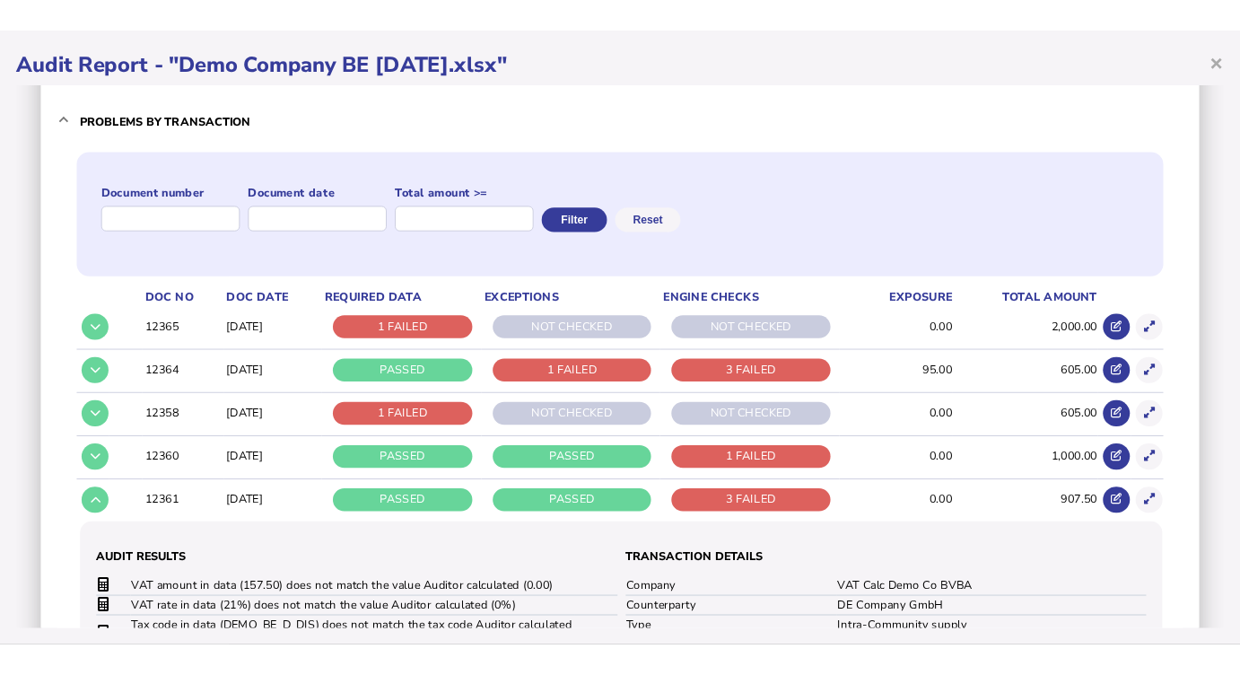
scroll to position [136, 0]
